Goal: Task Accomplishment & Management: Manage account settings

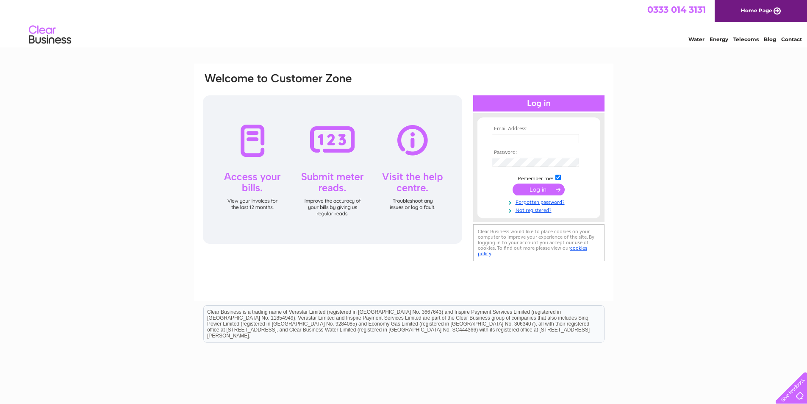
type input "craigmillardc@gmail.com"
click at [534, 188] on input "submit" at bounding box center [539, 189] width 52 height 12
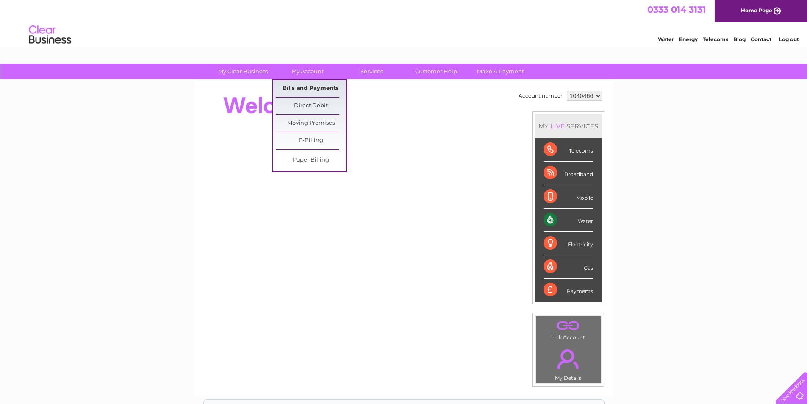
click at [300, 88] on link "Bills and Payments" at bounding box center [311, 88] width 70 height 17
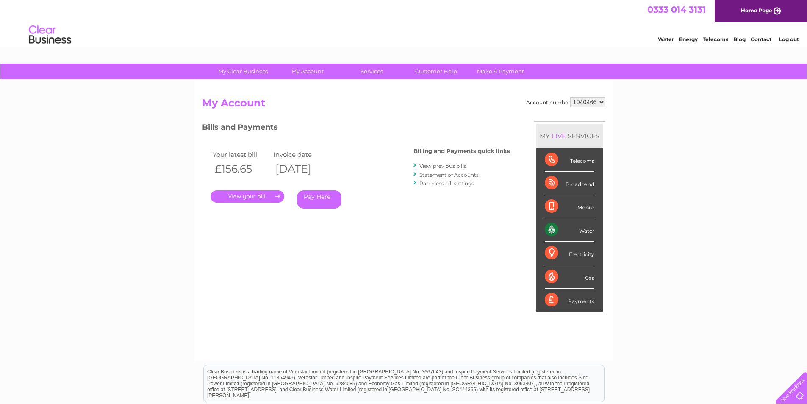
click at [265, 197] on link "." at bounding box center [248, 196] width 74 height 12
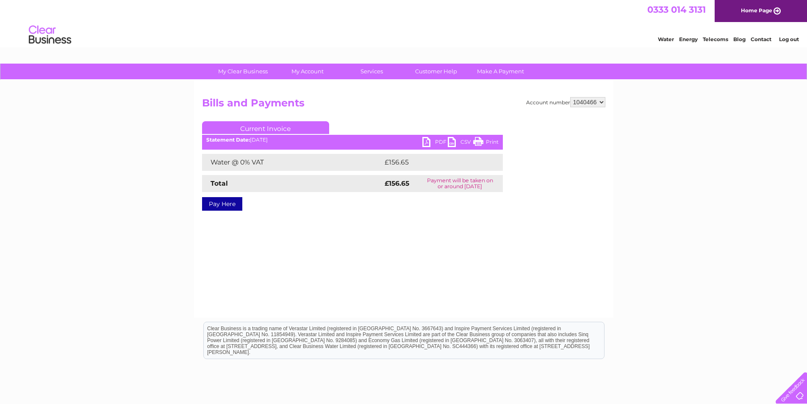
click at [484, 144] on link "Print" at bounding box center [485, 143] width 25 height 12
